Goal: Task Accomplishment & Management: Complete application form

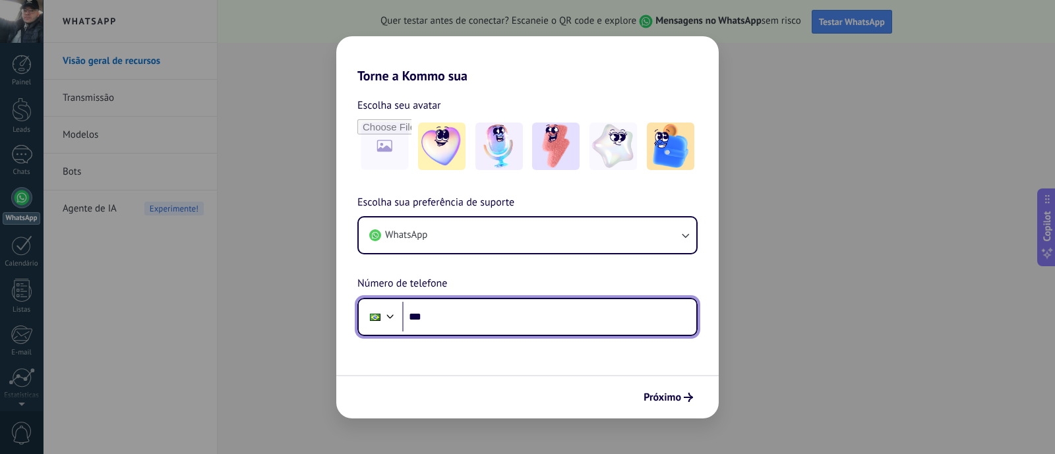
drag, startPoint x: 511, startPoint y: 323, endPoint x: 555, endPoint y: 316, distance: 44.7
click at [511, 325] on input "***" at bounding box center [549, 317] width 294 height 30
type input "**********"
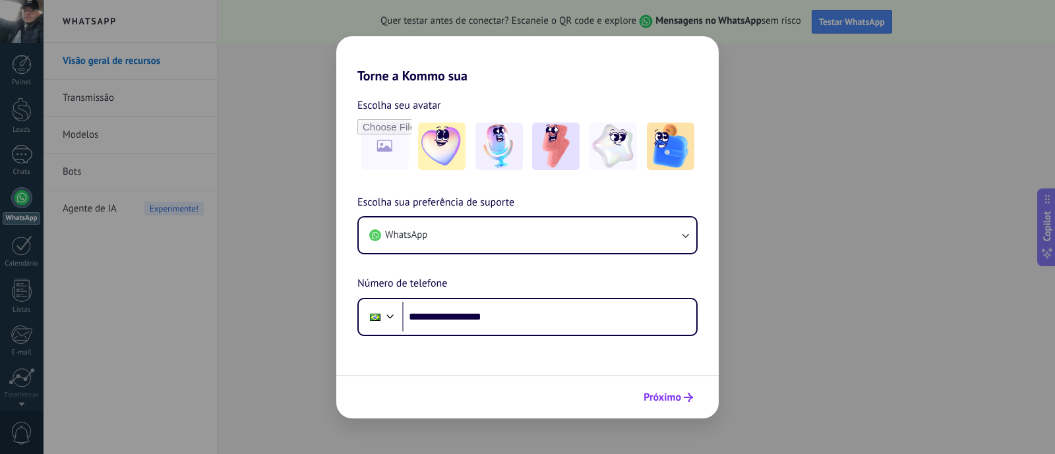
click at [660, 394] on span "Próximo" at bounding box center [663, 397] width 38 height 9
click at [445, 146] on img at bounding box center [441, 146] width 47 height 47
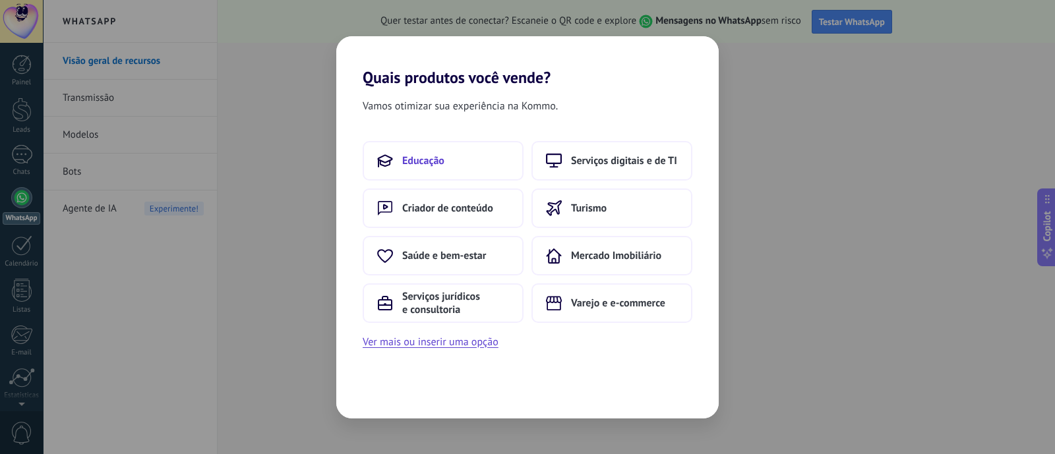
click at [410, 149] on button "Educação" at bounding box center [443, 161] width 161 height 40
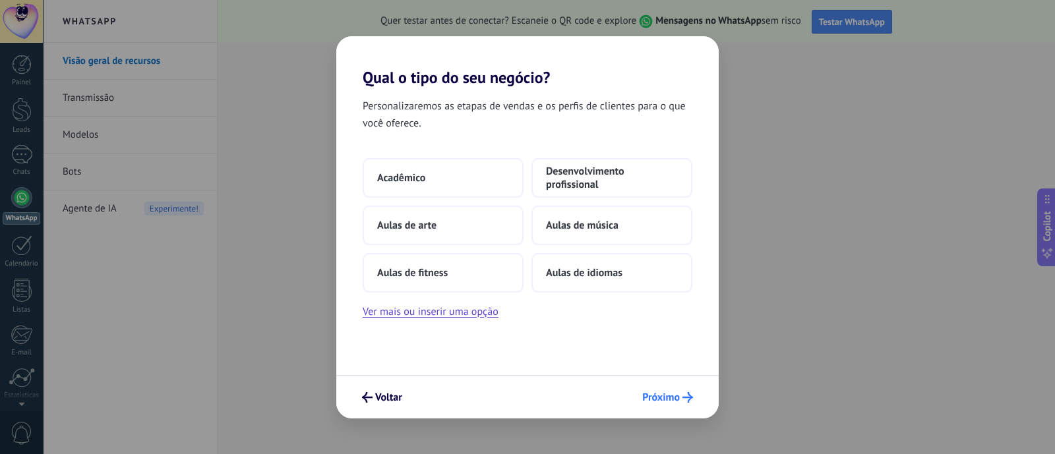
click at [678, 397] on span "Próximo" at bounding box center [661, 397] width 38 height 9
click at [484, 186] on button "Acadêmico" at bounding box center [443, 178] width 161 height 40
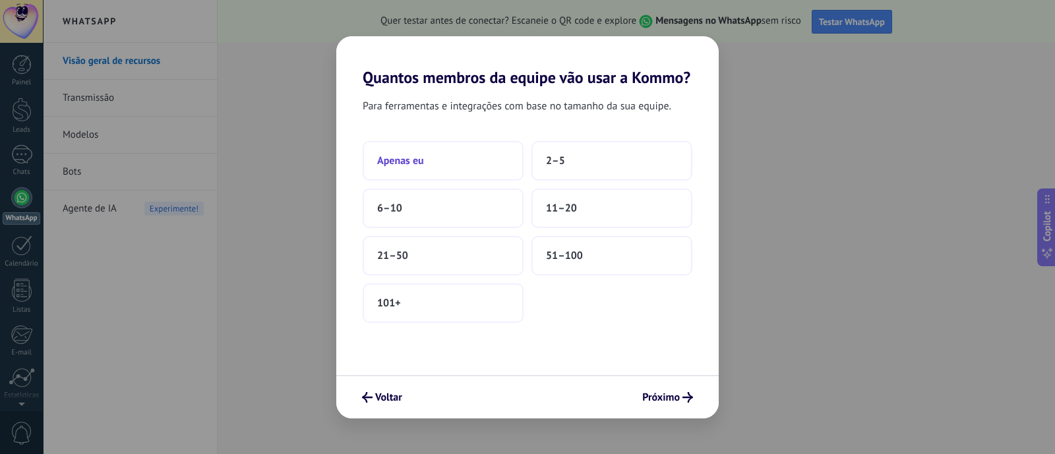
click at [445, 175] on button "Apenas eu" at bounding box center [443, 161] width 161 height 40
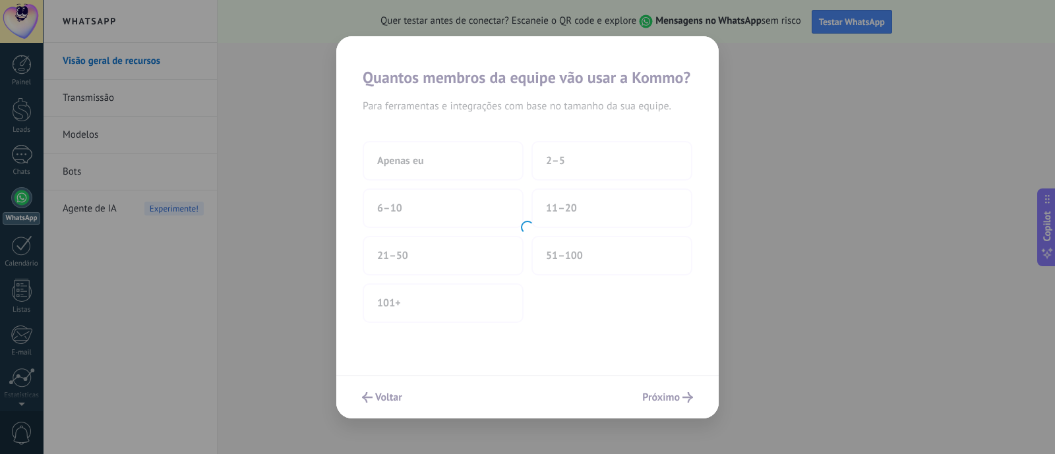
click at [669, 394] on div at bounding box center [527, 227] width 383 height 383
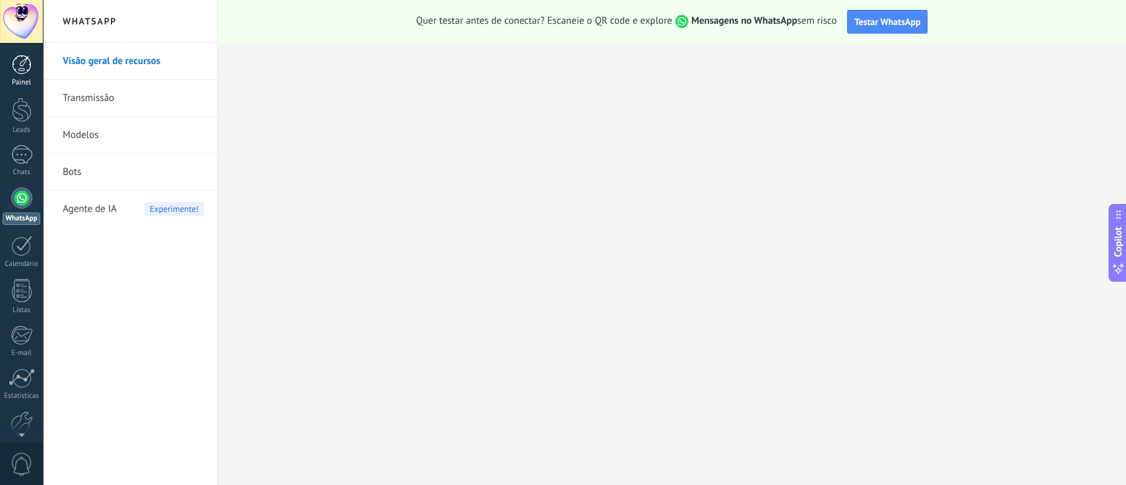
click at [23, 68] on div at bounding box center [22, 65] width 20 height 20
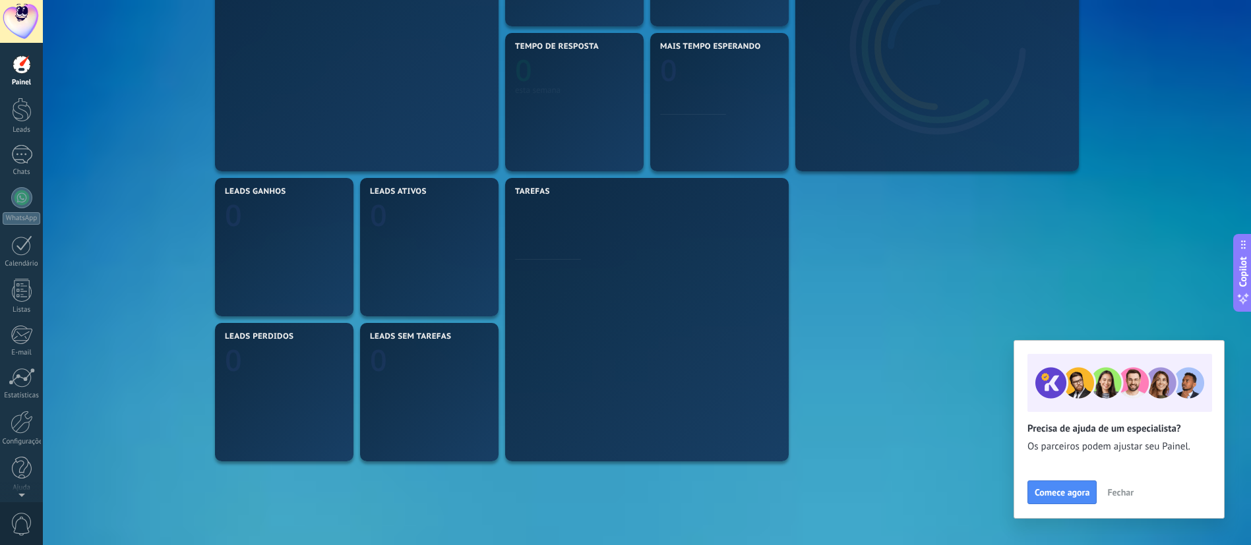
scroll to position [99, 0]
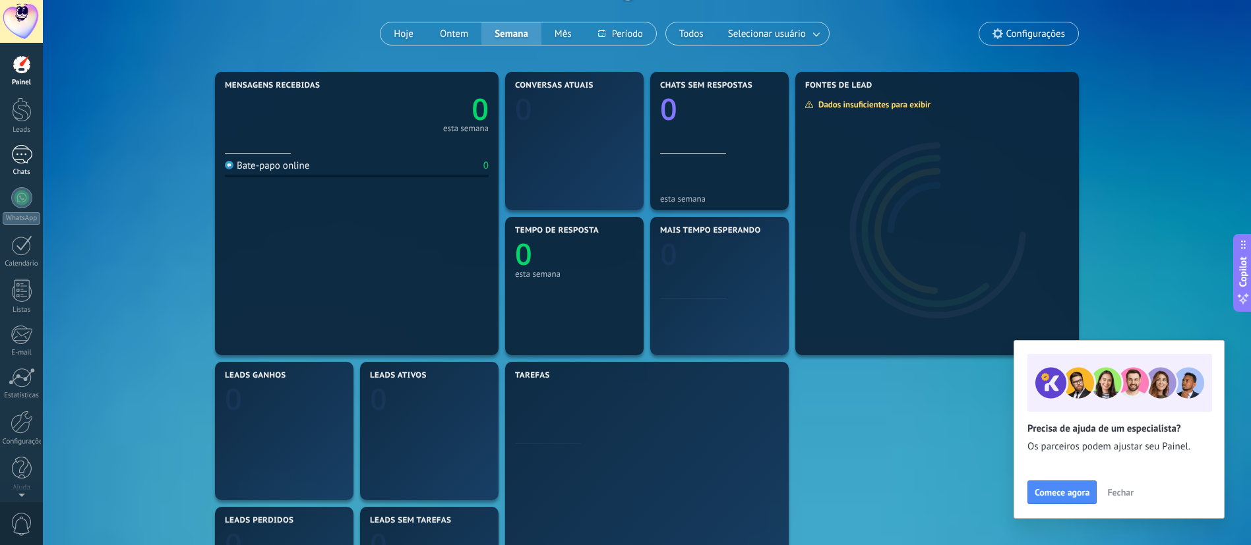
click at [30, 146] on div at bounding box center [21, 154] width 21 height 19
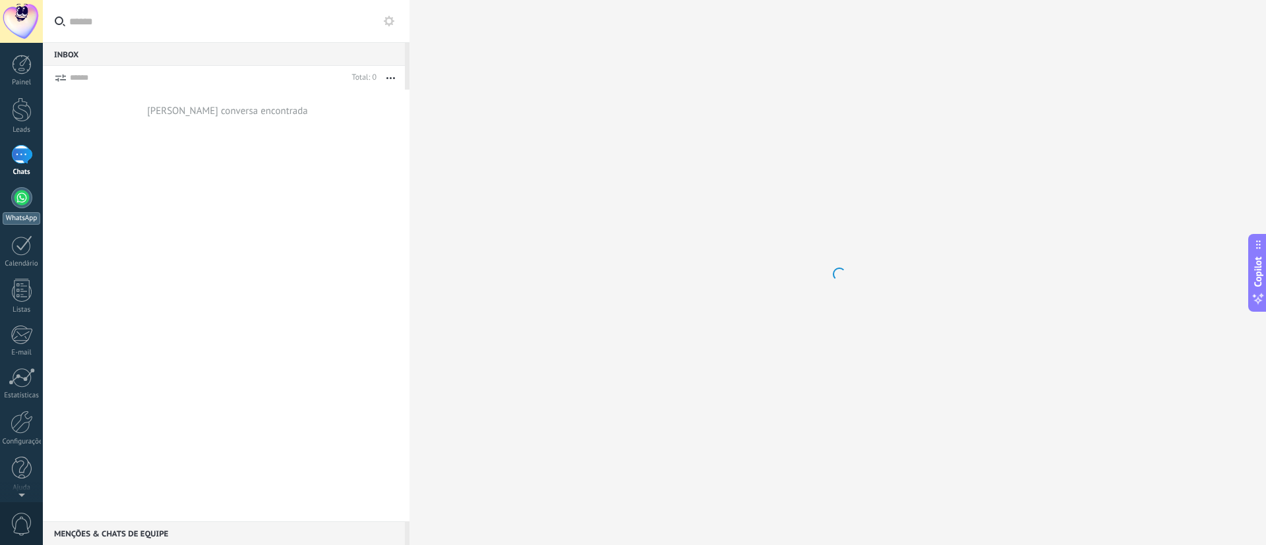
click at [35, 194] on link "WhatsApp" at bounding box center [21, 206] width 43 height 38
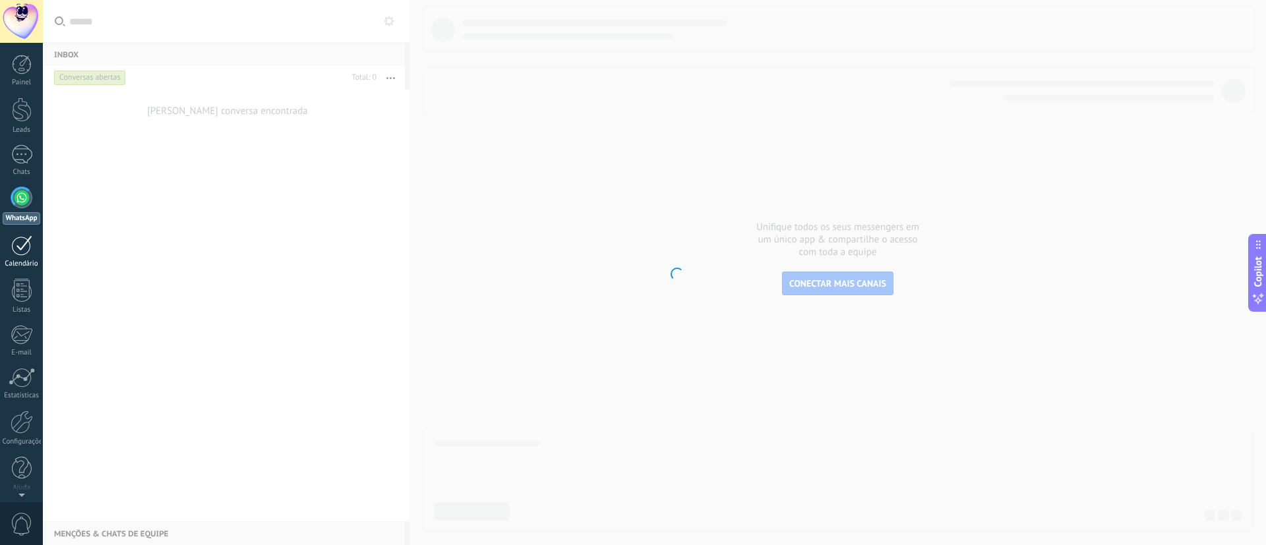
click at [22, 245] on div at bounding box center [21, 245] width 21 height 20
click at [33, 294] on link "Listas" at bounding box center [21, 297] width 43 height 36
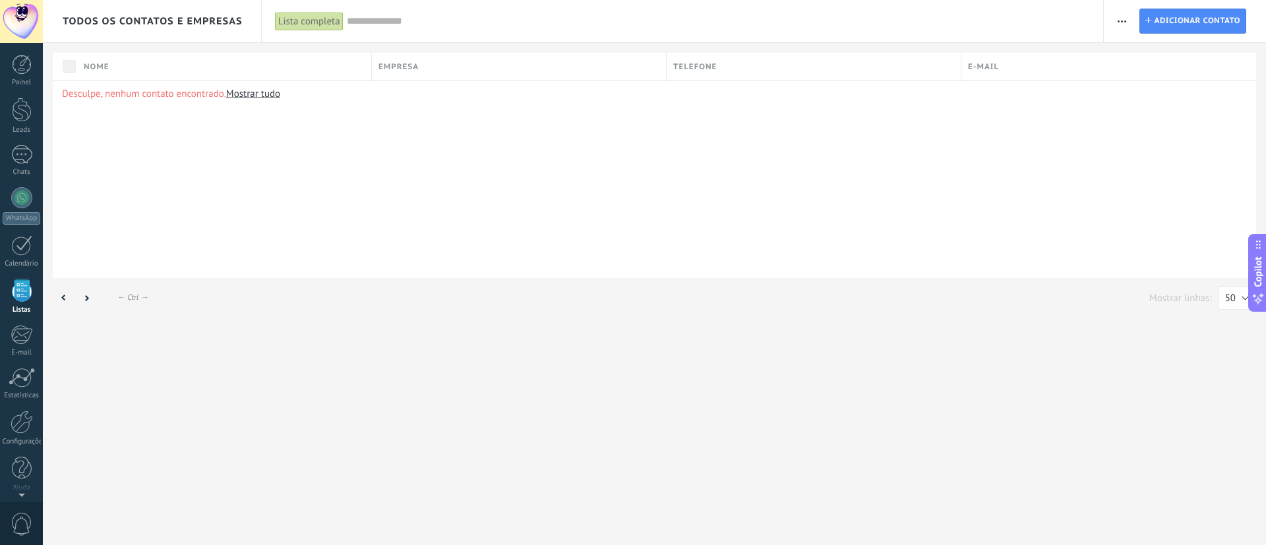
scroll to position [3, 0]
click at [24, 237] on div at bounding box center [21, 242] width 21 height 20
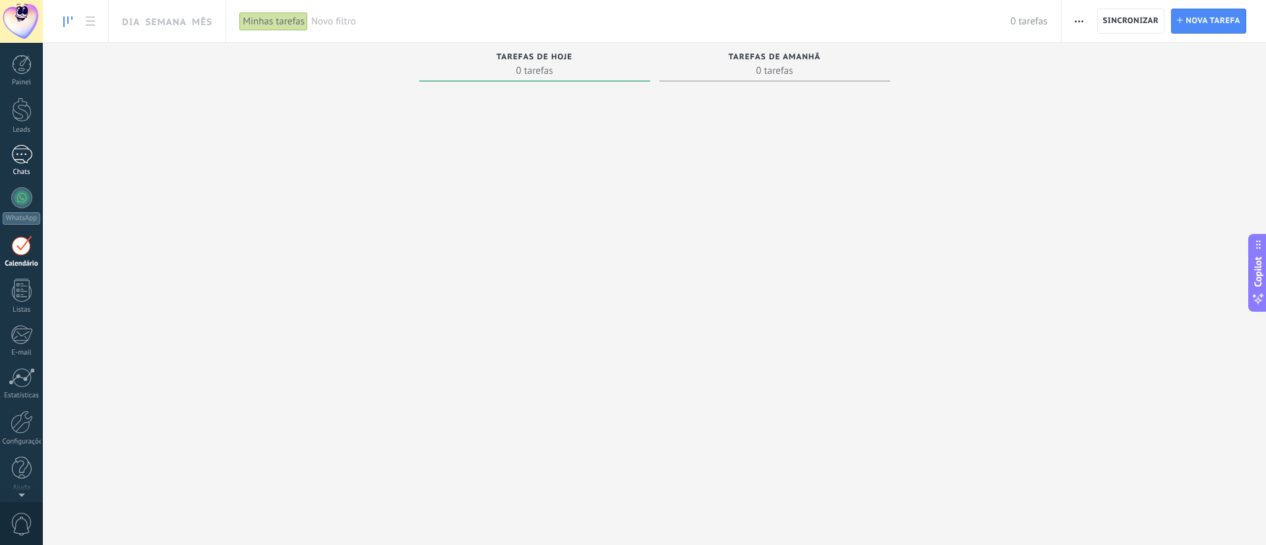
click at [29, 153] on div at bounding box center [21, 154] width 21 height 19
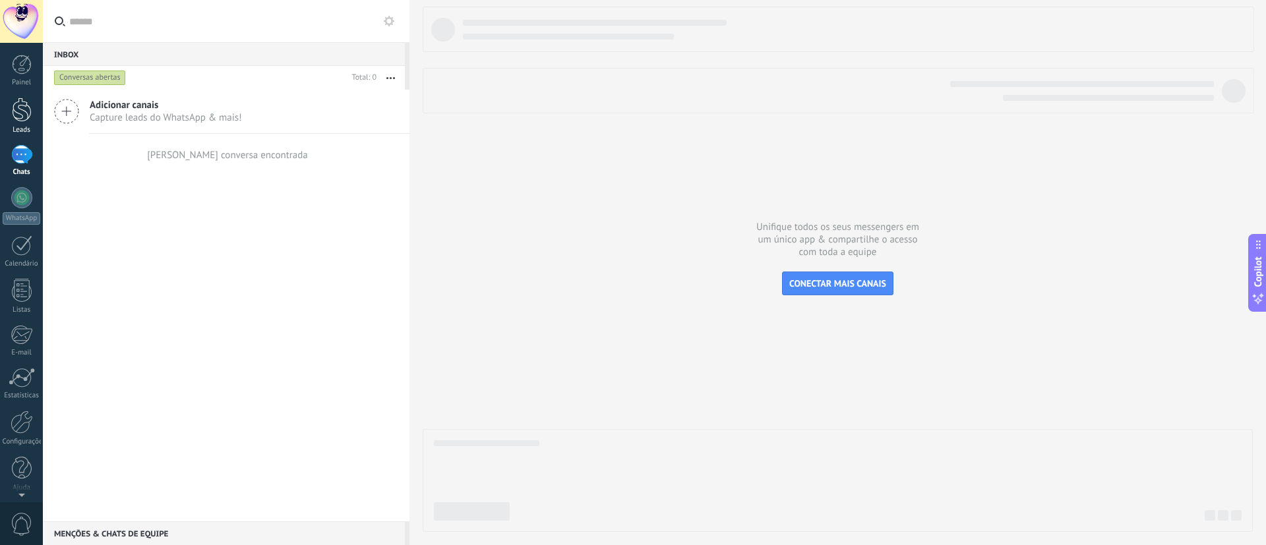
click at [15, 104] on div at bounding box center [22, 110] width 20 height 24
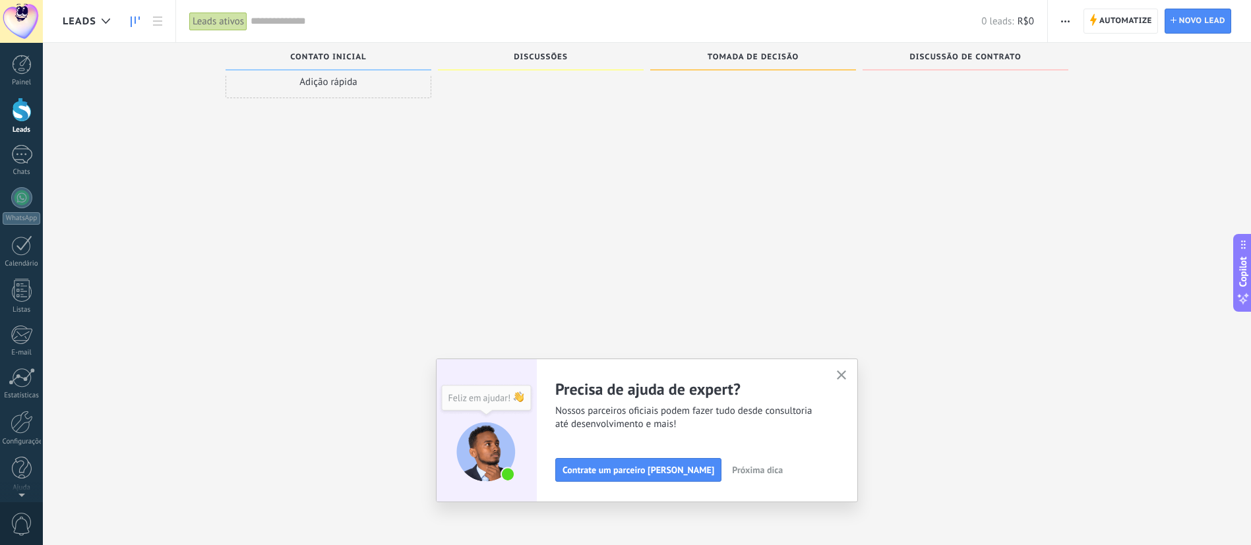
click at [847, 375] on icon "button" at bounding box center [842, 376] width 10 height 10
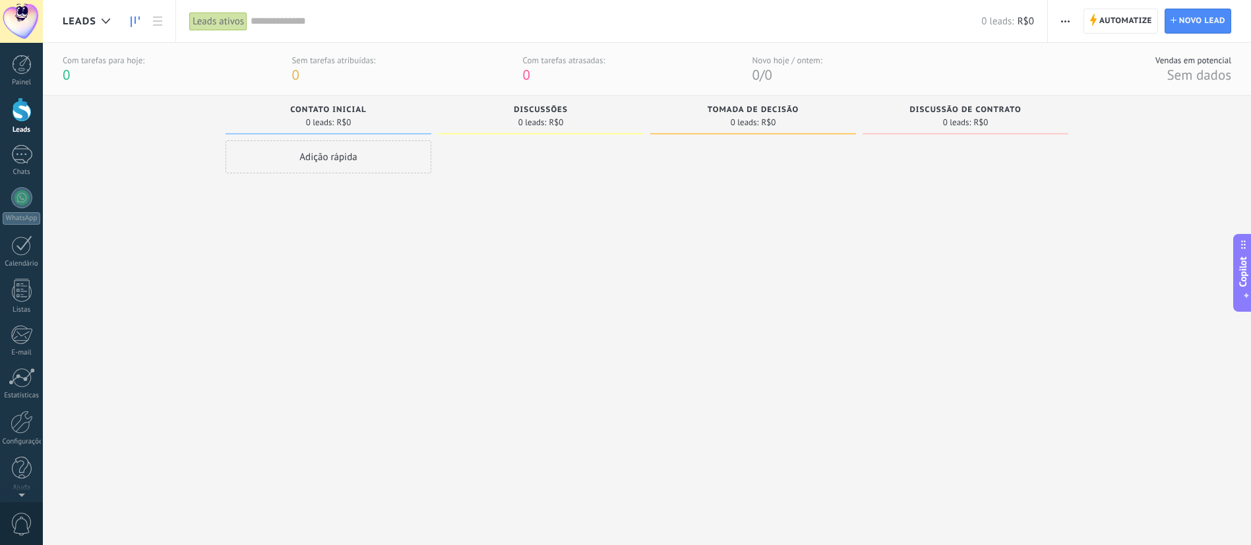
drag, startPoint x: 283, startPoint y: 111, endPoint x: 344, endPoint y: 109, distance: 60.7
click at [344, 109] on div "Contato inicial" at bounding box center [328, 111] width 193 height 11
drag, startPoint x: 286, startPoint y: 105, endPoint x: 278, endPoint y: 109, distance: 8.8
click at [299, 107] on div "Contato inicial" at bounding box center [328, 111] width 193 height 11
click at [937, 14] on span "button" at bounding box center [1065, 21] width 9 height 25
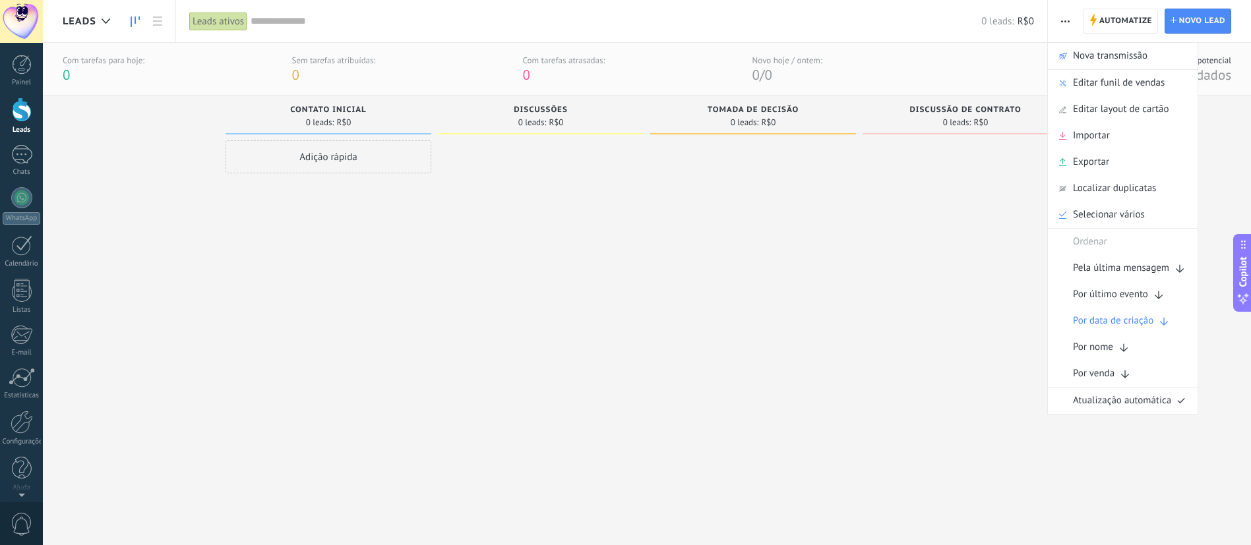
click at [937, 205] on div at bounding box center [966, 326] width 206 height 373
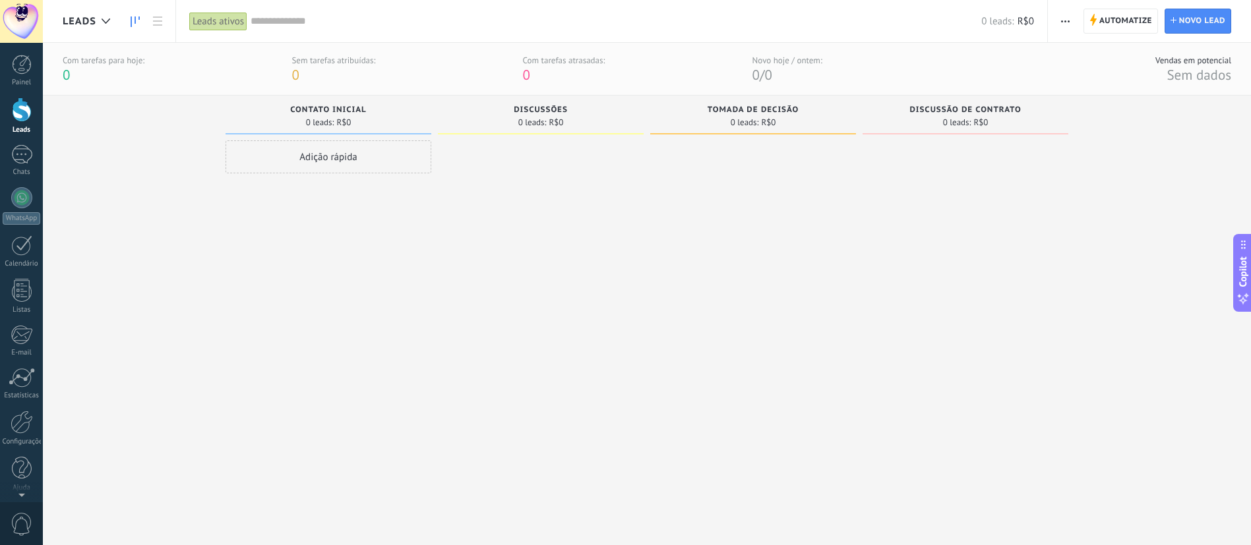
drag, startPoint x: 931, startPoint y: 370, endPoint x: 933, endPoint y: 351, distance: 19.3
click at [931, 367] on div at bounding box center [966, 326] width 206 height 373
